Goal: Entertainment & Leisure: Consume media (video, audio)

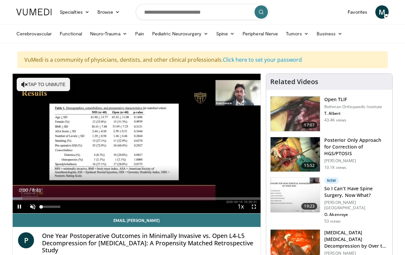
click at [32, 207] on span "Video Player" at bounding box center [32, 206] width 13 height 13
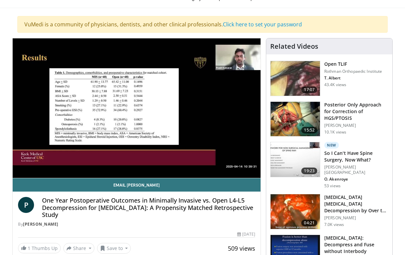
scroll to position [35, 0]
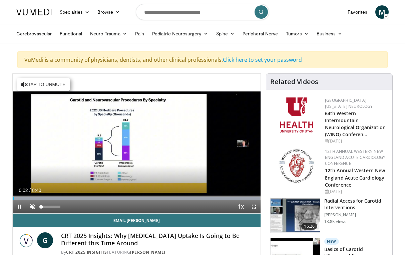
click at [33, 205] on span "Video Player" at bounding box center [32, 206] width 13 height 13
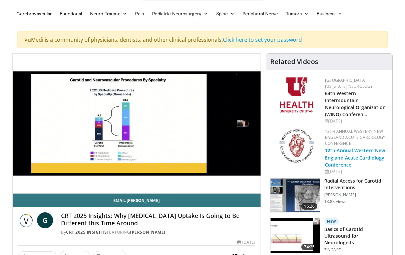
scroll to position [22, 0]
